Goal: Task Accomplishment & Management: Complete application form

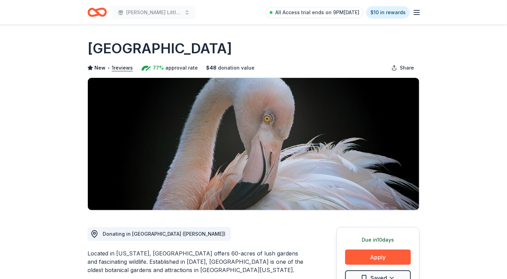
drag, startPoint x: 87, startPoint y: 45, endPoint x: 110, endPoint y: 50, distance: 23.7
drag, startPoint x: 137, startPoint y: 252, endPoint x: 155, endPoint y: 255, distance: 17.9
click at [155, 255] on div "Located in Florida, Flamingo Gardens offers 60-acres of lush gardens and fascin…" at bounding box center [195, 261] width 216 height 25
click at [141, 253] on div "Located in Florida, Flamingo Gardens offers 60-acres of lush gardens and fascin…" at bounding box center [195, 261] width 216 height 25
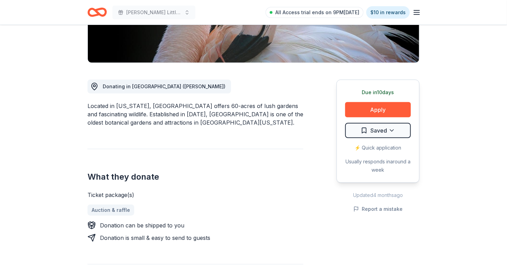
scroll to position [148, 0]
click at [368, 111] on button "Apply" at bounding box center [378, 109] width 66 height 15
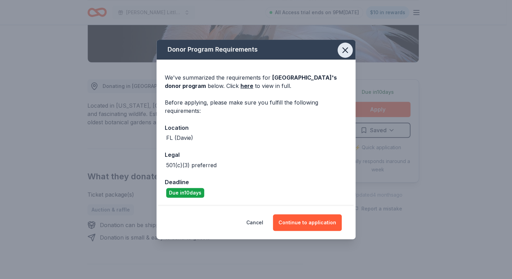
click at [347, 49] on icon "button" at bounding box center [346, 50] width 10 height 10
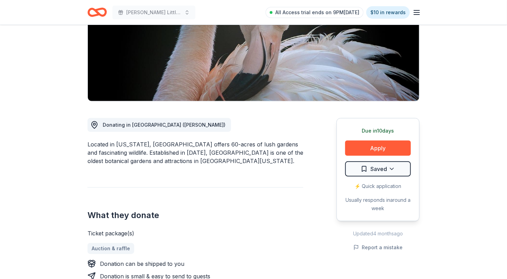
scroll to position [112, 0]
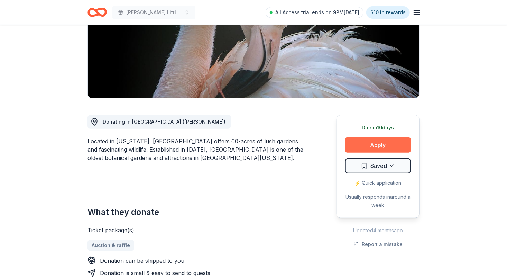
click at [378, 145] on button "Apply" at bounding box center [378, 144] width 66 height 15
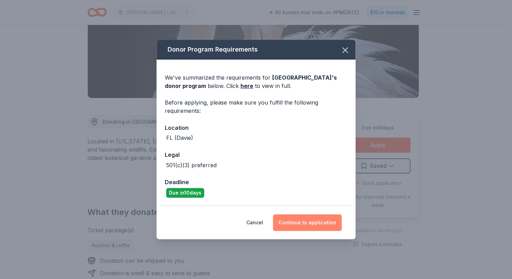
click at [307, 227] on button "Continue to application" at bounding box center [307, 222] width 69 height 17
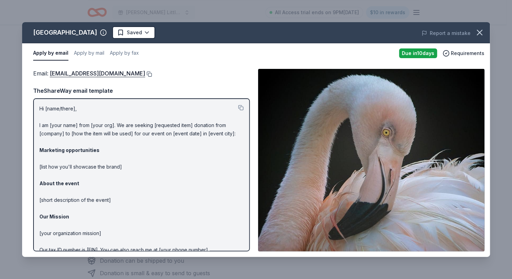
click at [145, 73] on button at bounding box center [148, 74] width 7 height 6
click at [479, 29] on icon "button" at bounding box center [480, 33] width 10 height 10
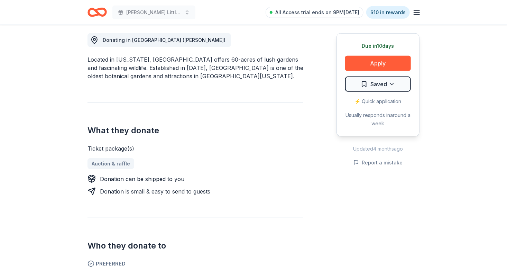
scroll to position [195, 0]
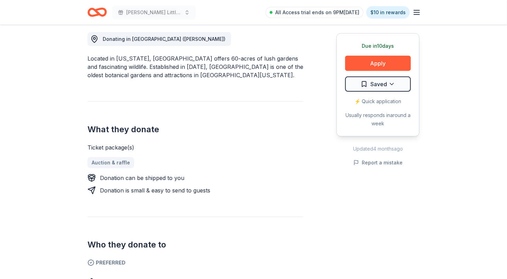
drag, startPoint x: 506, startPoint y: 106, endPoint x: 507, endPoint y: 139, distance: 32.8
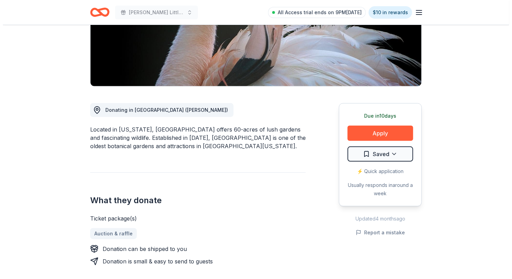
scroll to position [125, 0]
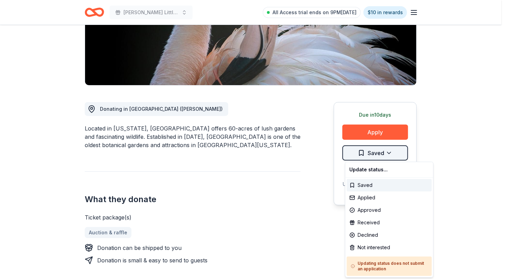
click at [389, 154] on html "Wilcox Little Angels Holiday Baskets All Access trial ends on 9PM, 10/18 $10 in…" at bounding box center [253, 14] width 507 height 279
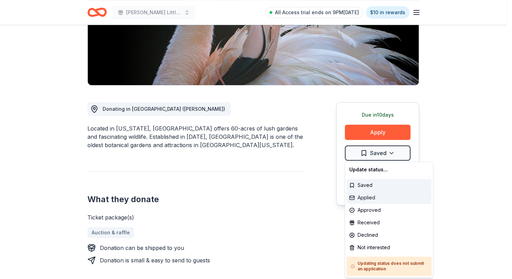
click at [381, 200] on div "Applied" at bounding box center [389, 197] width 85 height 12
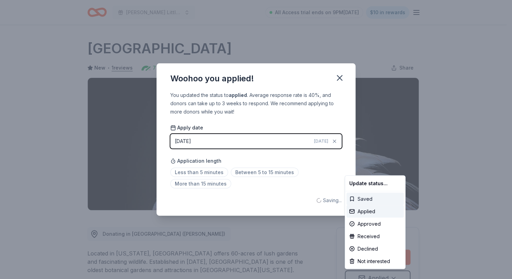
scroll to position [0, 0]
click at [245, 175] on html "Wilcox Little Angels Holiday Baskets All Access trial ends on 9PM, 10/18 $10 in…" at bounding box center [256, 139] width 512 height 279
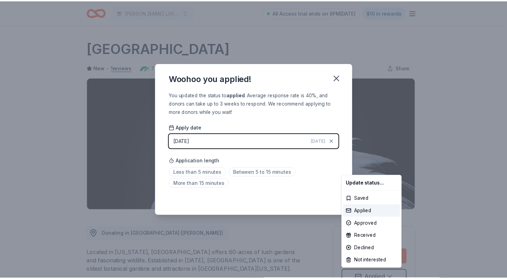
scroll to position [6, 0]
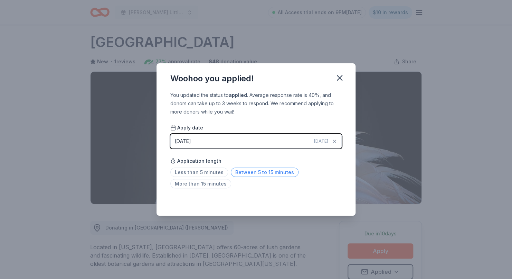
click at [275, 173] on span "Between 5 to 15 minutes" at bounding box center [265, 171] width 68 height 9
click at [340, 80] on icon "button" at bounding box center [340, 78] width 10 height 10
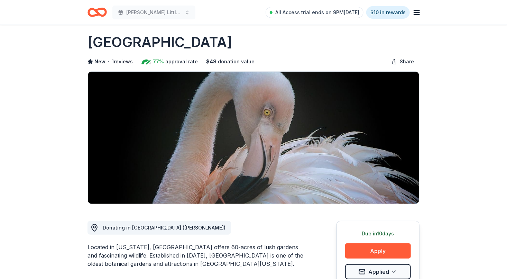
scroll to position [0, 0]
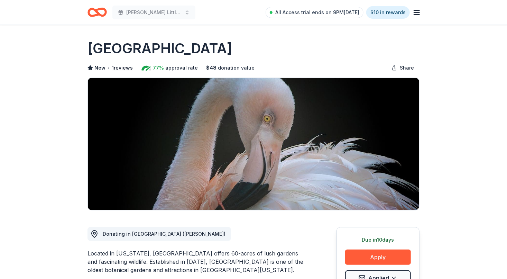
click at [413, 15] on icon "button" at bounding box center [416, 12] width 8 height 8
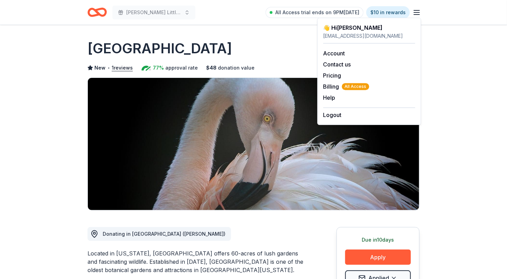
click at [212, 44] on div "Flamingo Gardens" at bounding box center [253, 48] width 332 height 19
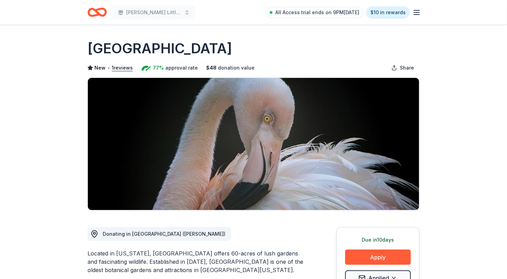
click at [91, 15] on icon "Home" at bounding box center [94, 12] width 11 height 7
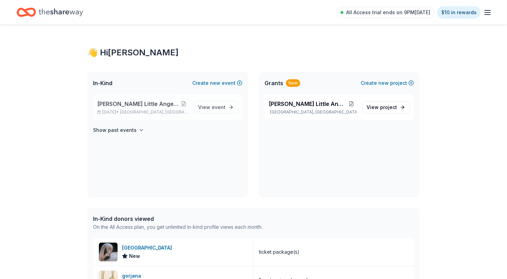
click at [129, 108] on div "Wilcox Little Angels Holiday Baskets Nov 22, 2025 • Hollywood, FL" at bounding box center [142, 107] width 91 height 15
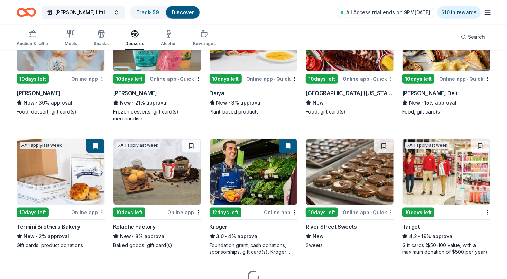
scroll to position [414, 0]
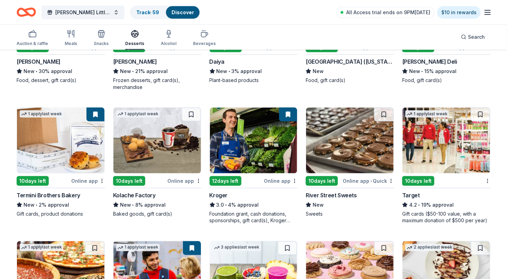
click at [504, 148] on div "46 results in Hollywood, FL Application deadlines 44 this month 2 in November 6…" at bounding box center [253, 88] width 507 height 902
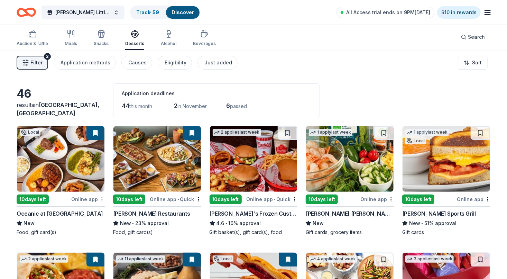
scroll to position [0, 0]
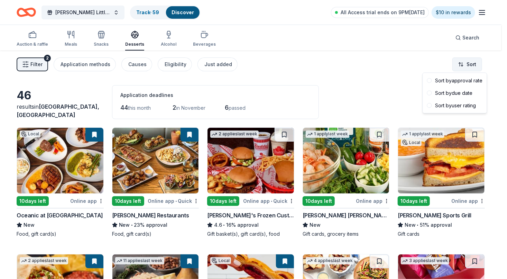
click at [472, 67] on html "<1% Wilcox Little Angels Holiday Baskets Track · 59 Discover All Access trial e…" at bounding box center [253, 139] width 507 height 279
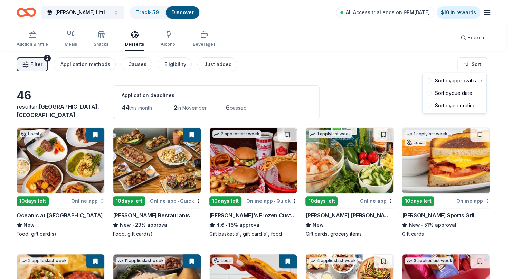
click at [384, 74] on html "<1% Wilcox Little Angels Holiday Baskets Track · 59 Discover All Access trial e…" at bounding box center [256, 139] width 512 height 279
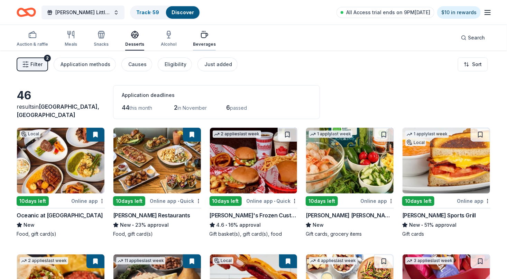
click at [201, 42] on div "Beverages" at bounding box center [204, 44] width 23 height 6
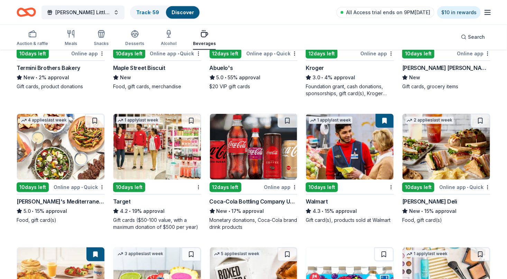
scroll to position [174, 0]
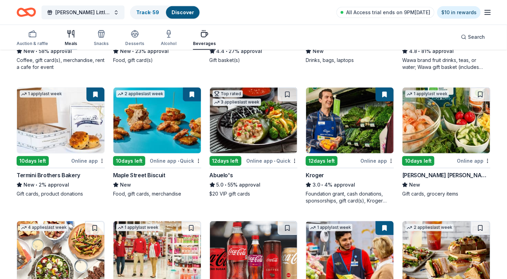
click at [72, 39] on div "Meals" at bounding box center [71, 38] width 12 height 17
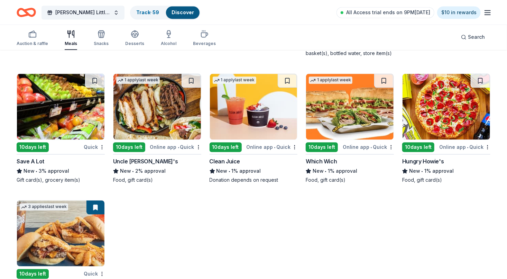
scroll to position [1993, 0]
click at [62, 110] on img at bounding box center [60, 107] width 87 height 66
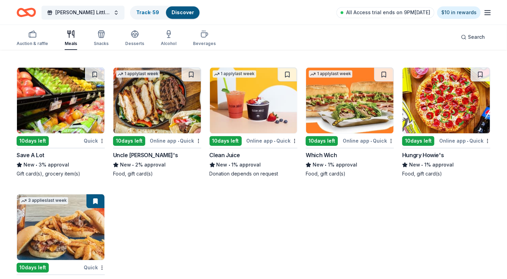
scroll to position [1999, 0]
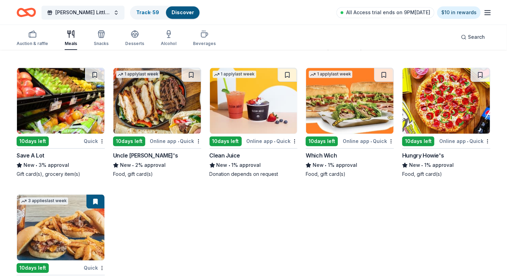
click at [444, 118] on img at bounding box center [445, 101] width 87 height 66
click at [479, 74] on button at bounding box center [480, 75] width 19 height 14
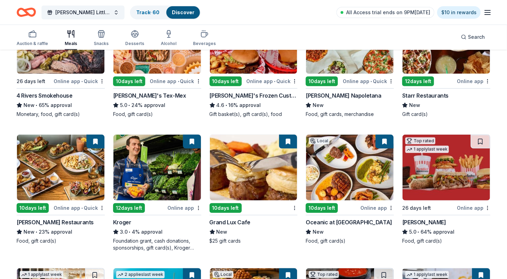
scroll to position [0, 0]
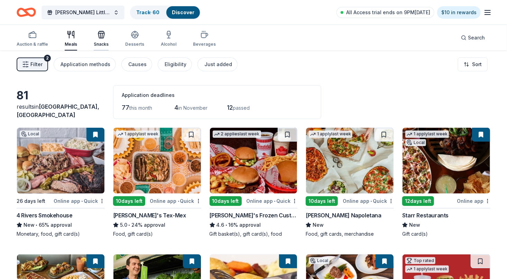
click at [96, 41] on div "Snacks" at bounding box center [101, 44] width 15 height 6
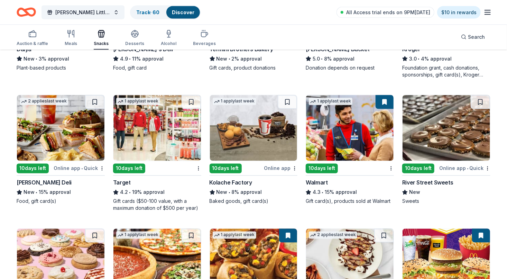
scroll to position [548, 0]
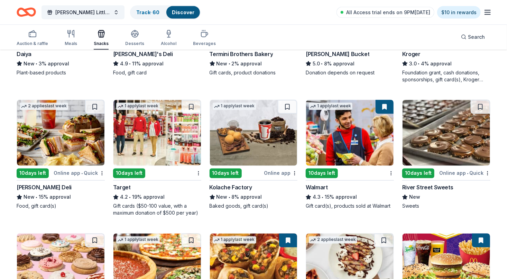
click at [151, 240] on div "1 apply last week" at bounding box center [138, 239] width 44 height 7
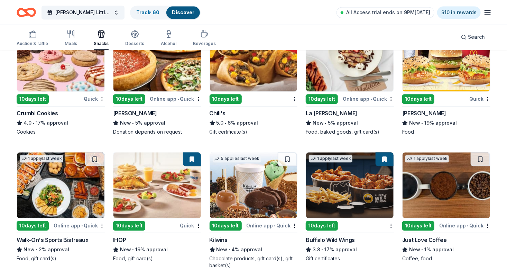
scroll to position [763, 0]
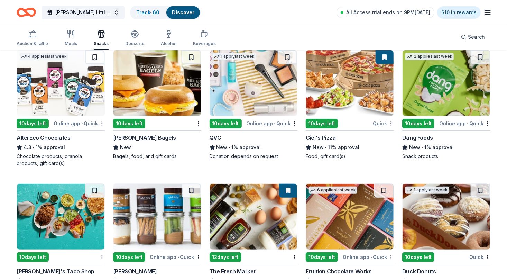
scroll to position [1240, 0]
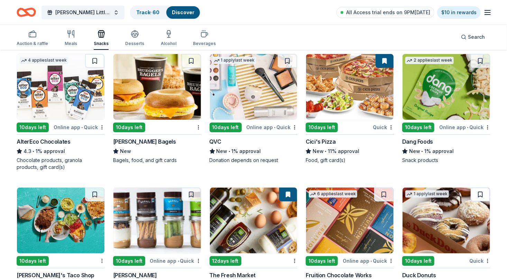
click at [482, 192] on button at bounding box center [480, 194] width 19 height 14
click at [449, 221] on img at bounding box center [445, 220] width 87 height 66
click at [440, 223] on img at bounding box center [445, 220] width 87 height 66
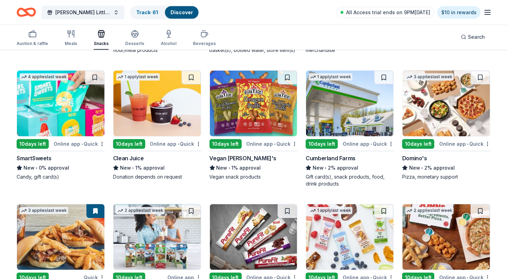
scroll to position [1488, 0]
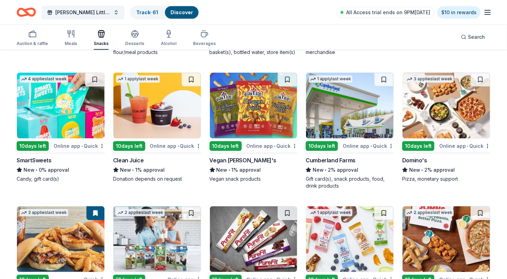
click at [59, 121] on img at bounding box center [60, 106] width 87 height 66
click at [188, 107] on img at bounding box center [156, 106] width 87 height 66
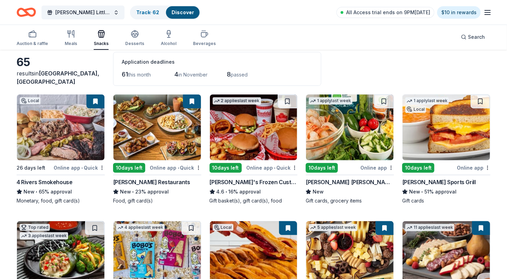
scroll to position [19, 0]
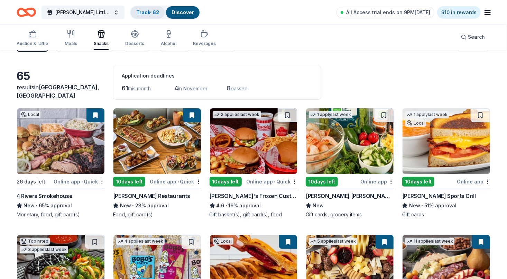
click at [150, 14] on link "Track · 62" at bounding box center [147, 12] width 23 height 6
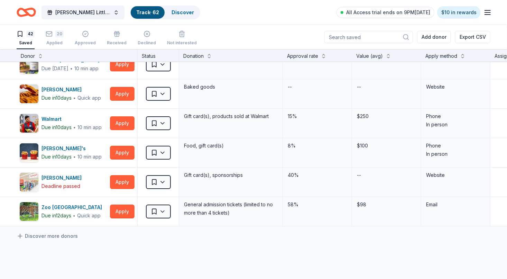
scroll to position [1078, 0]
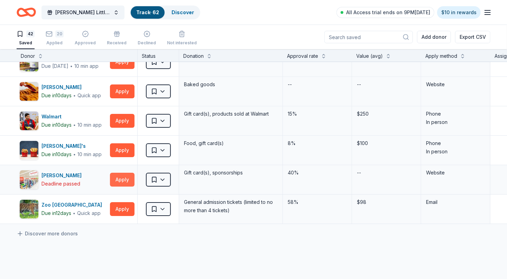
click at [122, 176] on button "Apply" at bounding box center [122, 180] width 25 height 14
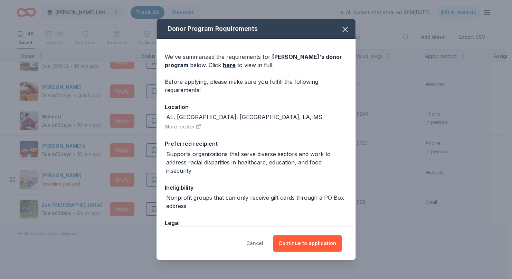
click at [263, 246] on button "Cancel" at bounding box center [255, 243] width 17 height 17
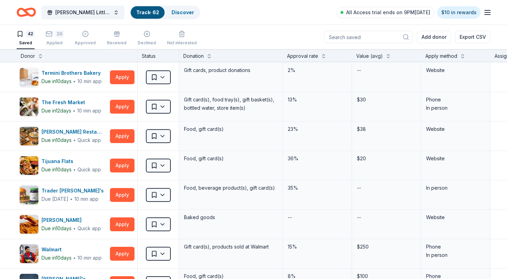
scroll to position [945, 0]
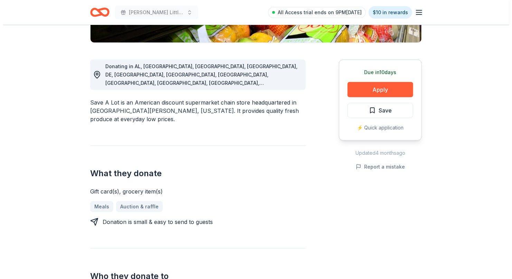
scroll to position [168, 0]
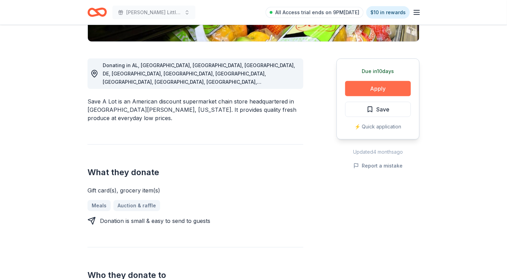
click at [381, 91] on button "Apply" at bounding box center [378, 88] width 66 height 15
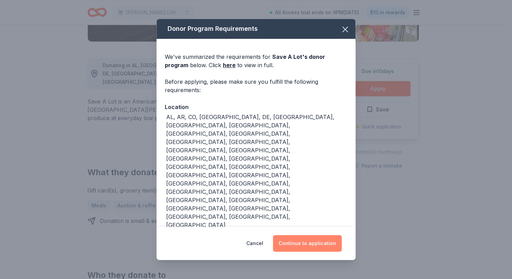
click at [308, 235] on button "Continue to application" at bounding box center [307, 243] width 69 height 17
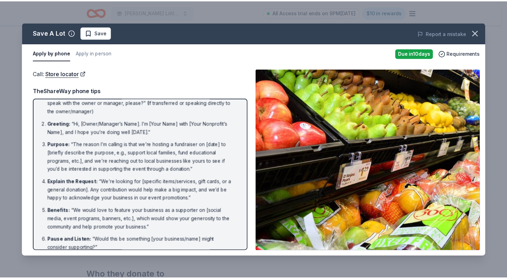
scroll to position [0, 0]
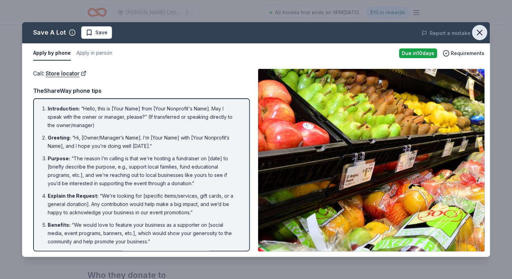
click at [480, 30] on icon "button" at bounding box center [480, 33] width 10 height 10
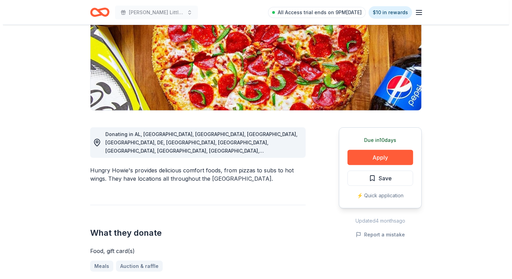
scroll to position [100, 0]
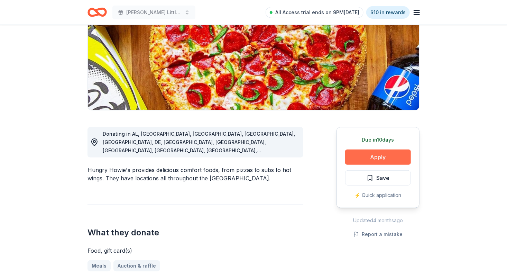
click at [376, 157] on button "Apply" at bounding box center [378, 156] width 66 height 15
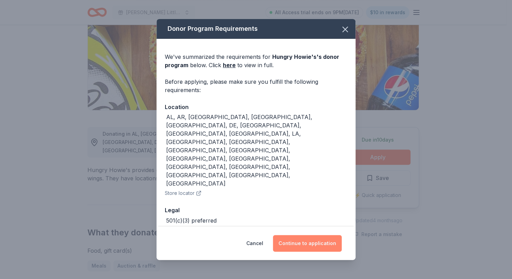
click at [307, 235] on button "Continue to application" at bounding box center [307, 243] width 69 height 17
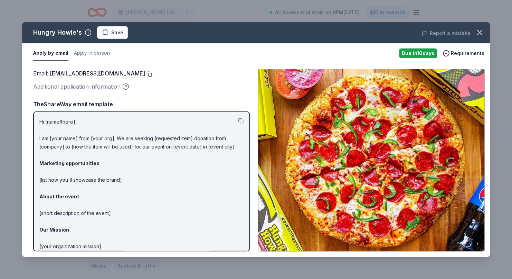
click at [145, 73] on button at bounding box center [148, 74] width 7 height 6
click at [129, 32] on html "Wilcox Little Angels Holiday Baskets All Access trial ends on 9PM, 10/18 $10 in…" at bounding box center [256, 39] width 512 height 279
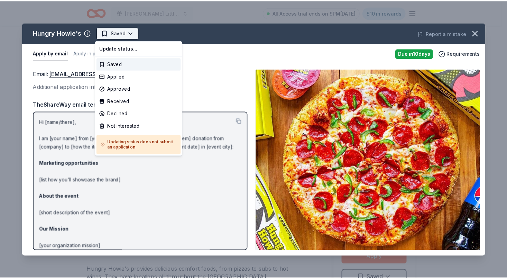
scroll to position [0, 0]
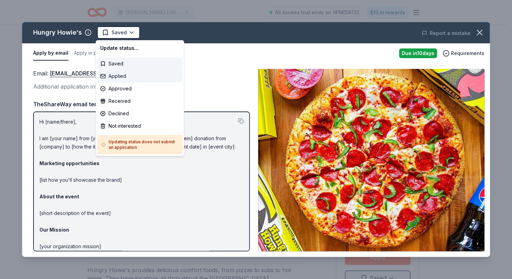
click at [122, 76] on div "Applied" at bounding box center [139, 76] width 85 height 12
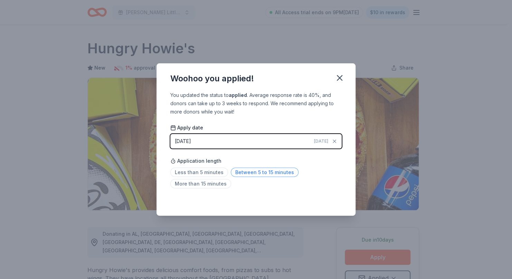
click at [254, 172] on span "Between 5 to 15 minutes" at bounding box center [265, 171] width 68 height 9
click at [338, 78] on icon "button" at bounding box center [340, 78] width 10 height 10
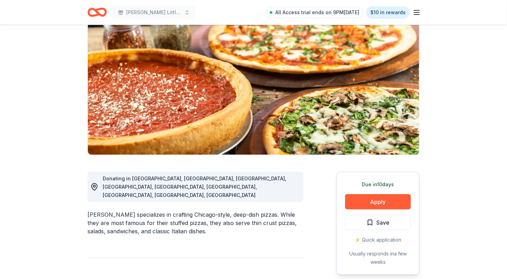
scroll to position [51, 0]
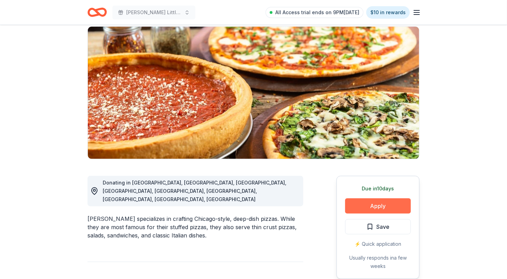
click at [365, 207] on button "Apply" at bounding box center [378, 205] width 66 height 15
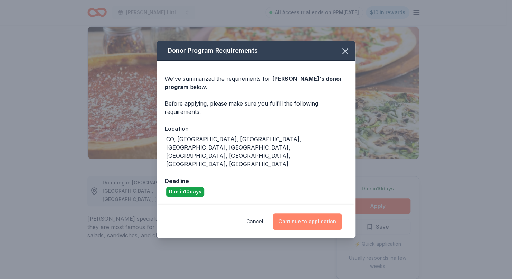
click at [307, 213] on button "Continue to application" at bounding box center [307, 221] width 69 height 17
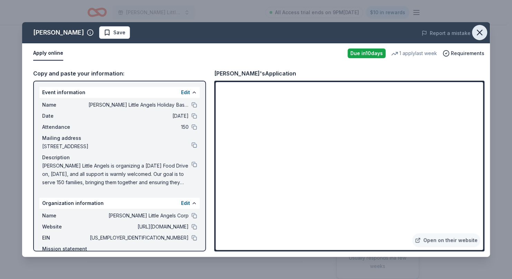
click at [481, 34] on icon "button" at bounding box center [479, 32] width 5 height 5
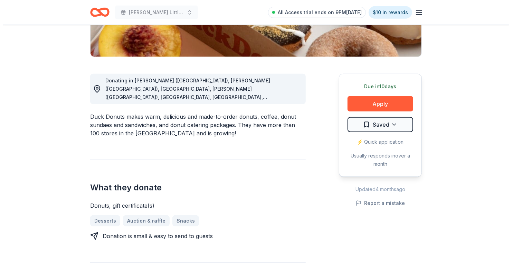
scroll to position [154, 0]
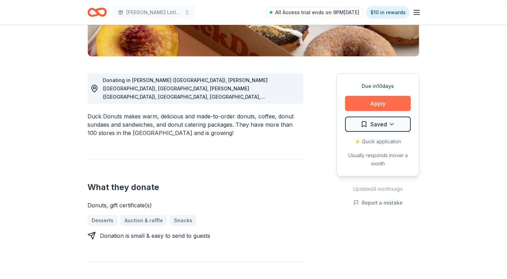
click at [378, 108] on button "Apply" at bounding box center [378, 103] width 66 height 15
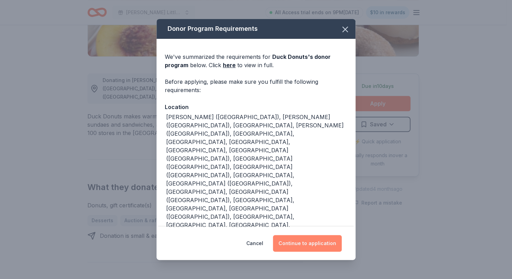
click at [305, 235] on button "Continue to application" at bounding box center [307, 243] width 69 height 17
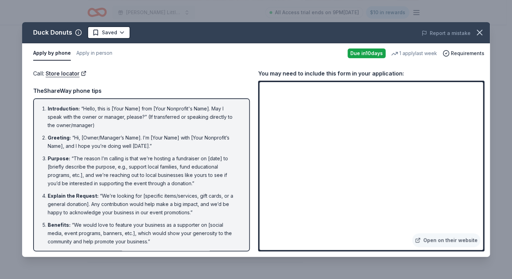
drag, startPoint x: 47, startPoint y: 107, endPoint x: 54, endPoint y: 113, distance: 9.4
click at [54, 113] on li "Introduction : “Hello, this is [Your Name] from [Your Nonprofit's Name]. May I …" at bounding box center [144, 116] width 192 height 25
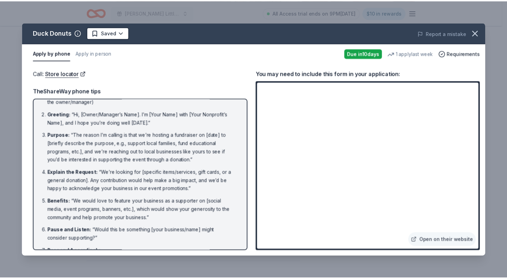
scroll to position [0, 0]
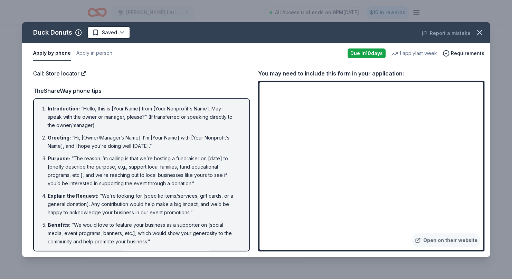
click at [242, 150] on div "Introduction : “Hello, this is [Your Name] from [Your Nonprofit's Name]. May I …" at bounding box center [141, 174] width 217 height 153
click at [478, 37] on icon "button" at bounding box center [480, 33] width 10 height 10
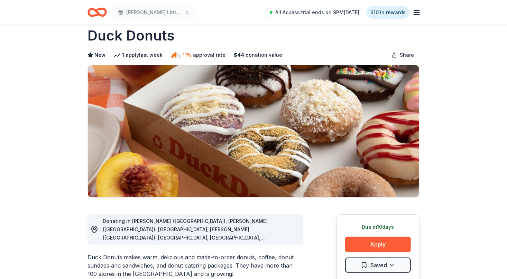
scroll to position [13, 0]
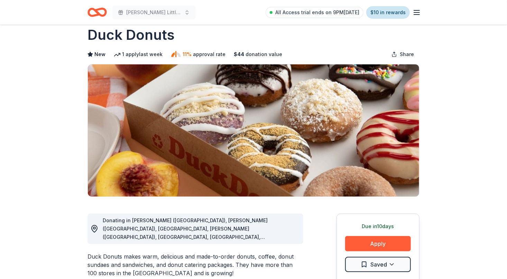
click at [390, 17] on link "$10 in rewards" at bounding box center [388, 12] width 44 height 12
click at [383, 16] on link "$10 in rewards" at bounding box center [388, 12] width 44 height 12
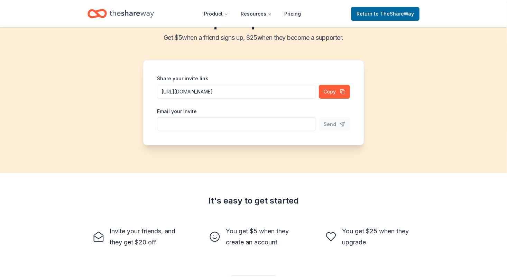
scroll to position [29, 0]
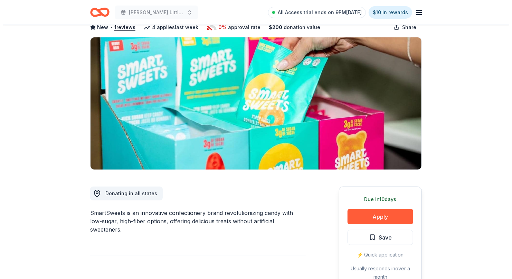
scroll to position [40, 0]
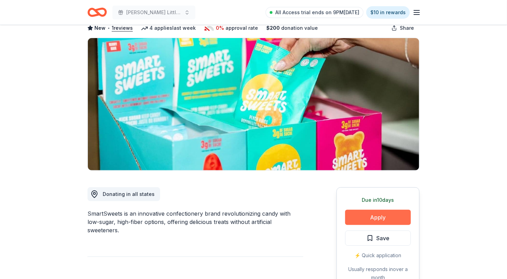
click at [386, 218] on button "Apply" at bounding box center [378, 217] width 66 height 15
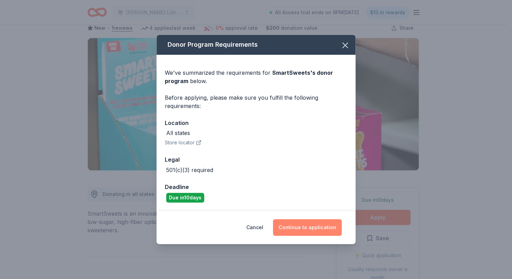
click at [305, 231] on button "Continue to application" at bounding box center [307, 227] width 69 height 17
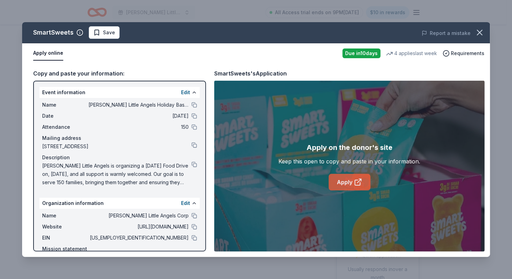
click at [344, 188] on link "Apply" at bounding box center [350, 182] width 42 height 17
click at [214, 49] on div "Apply online" at bounding box center [185, 53] width 304 height 15
click at [111, 34] on span "Save" at bounding box center [109, 32] width 12 height 8
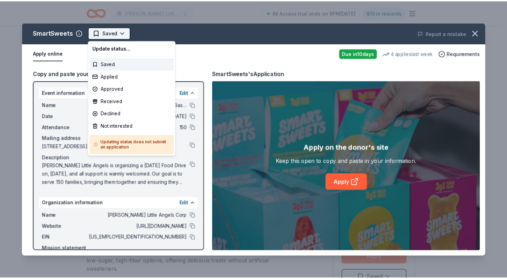
scroll to position [0, 0]
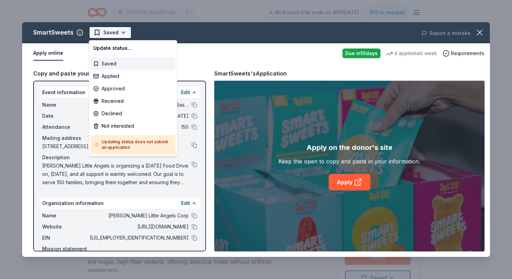
click at [123, 34] on html "Wilcox Little Angels Holiday Baskets All Access trial ends on 9PM, 10/18 $10 in…" at bounding box center [256, 139] width 512 height 279
click at [117, 75] on div "Applied" at bounding box center [133, 76] width 85 height 12
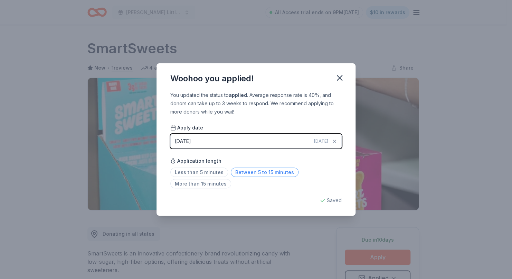
click at [267, 174] on span "Between 5 to 15 minutes" at bounding box center [265, 171] width 68 height 9
click at [273, 174] on span "Between 5 to 15 minutes" at bounding box center [265, 171] width 68 height 9
click at [343, 78] on icon "button" at bounding box center [340, 78] width 10 height 10
